Goal: Task Accomplishment & Management: Use online tool/utility

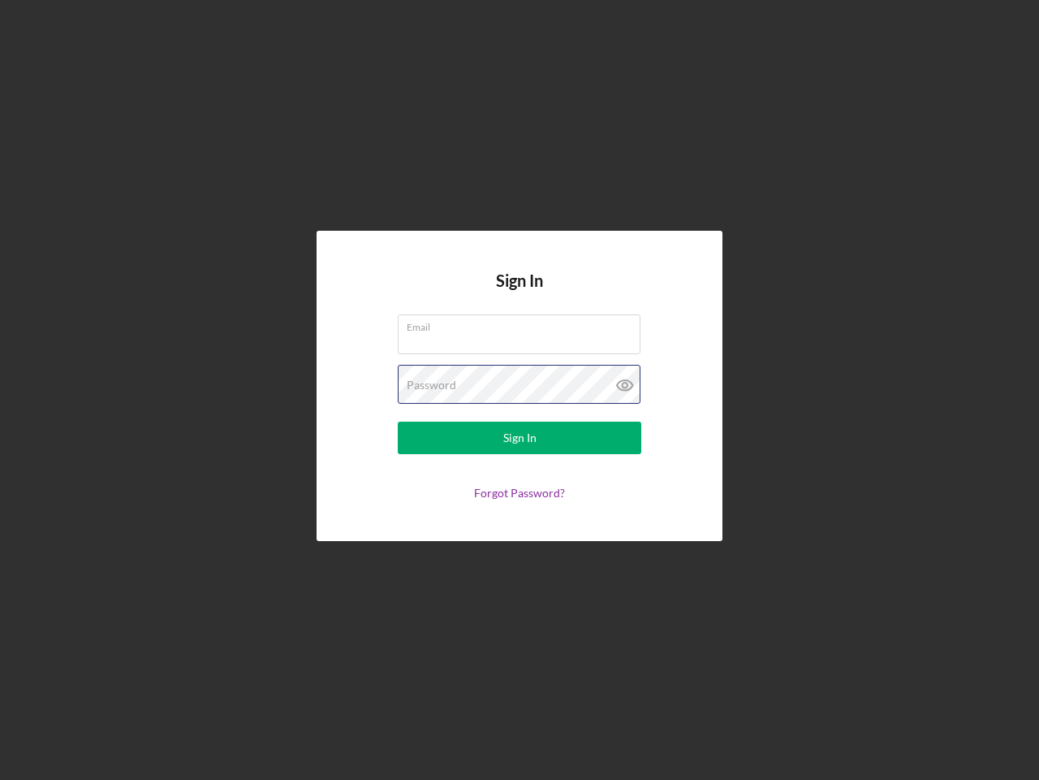
click at [520, 390] on div "Password" at bounding box center [520, 385] width 244 height 41
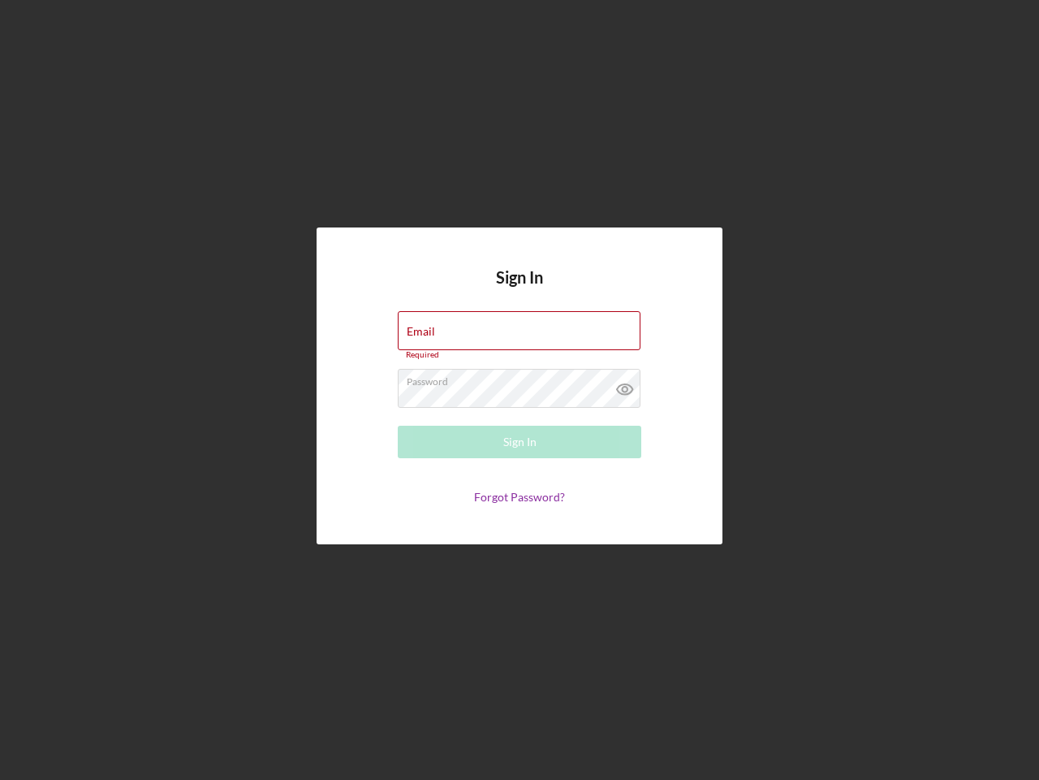
click at [625, 385] on icon at bounding box center [625, 389] width 41 height 41
